Goal: Task Accomplishment & Management: Manage account settings

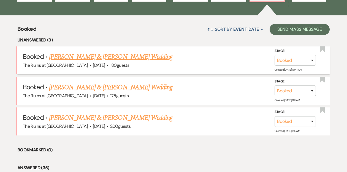
scroll to position [184, 0]
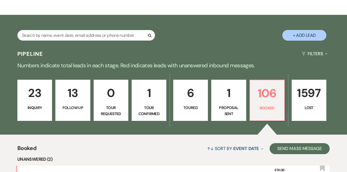
scroll to position [83, 0]
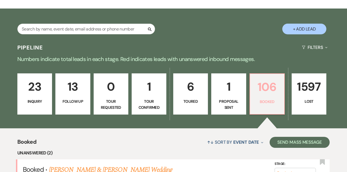
click at [266, 88] on p "106" at bounding box center [267, 87] width 28 height 18
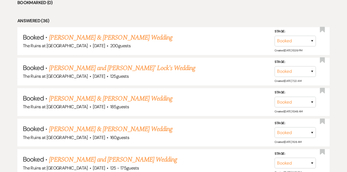
scroll to position [314, 0]
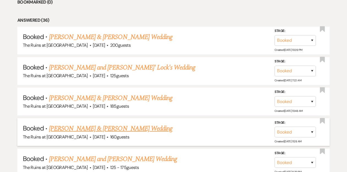
click at [98, 126] on link "[PERSON_NAME] & [PERSON_NAME] Wedding" at bounding box center [110, 129] width 123 height 10
